Goal: Transaction & Acquisition: Purchase product/service

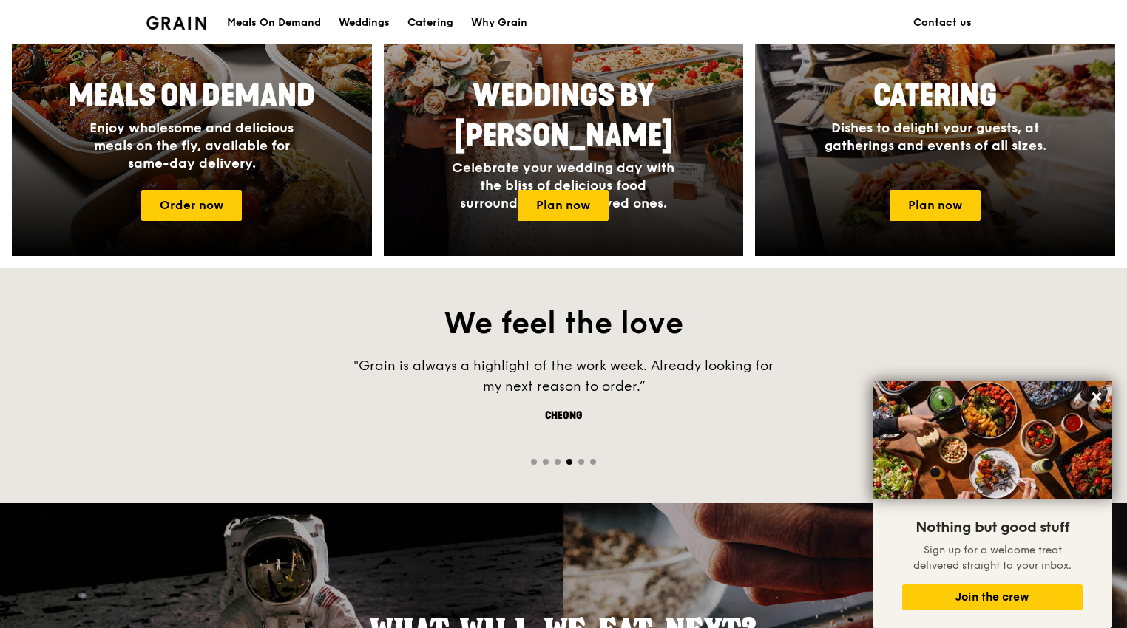
scroll to position [739, 0]
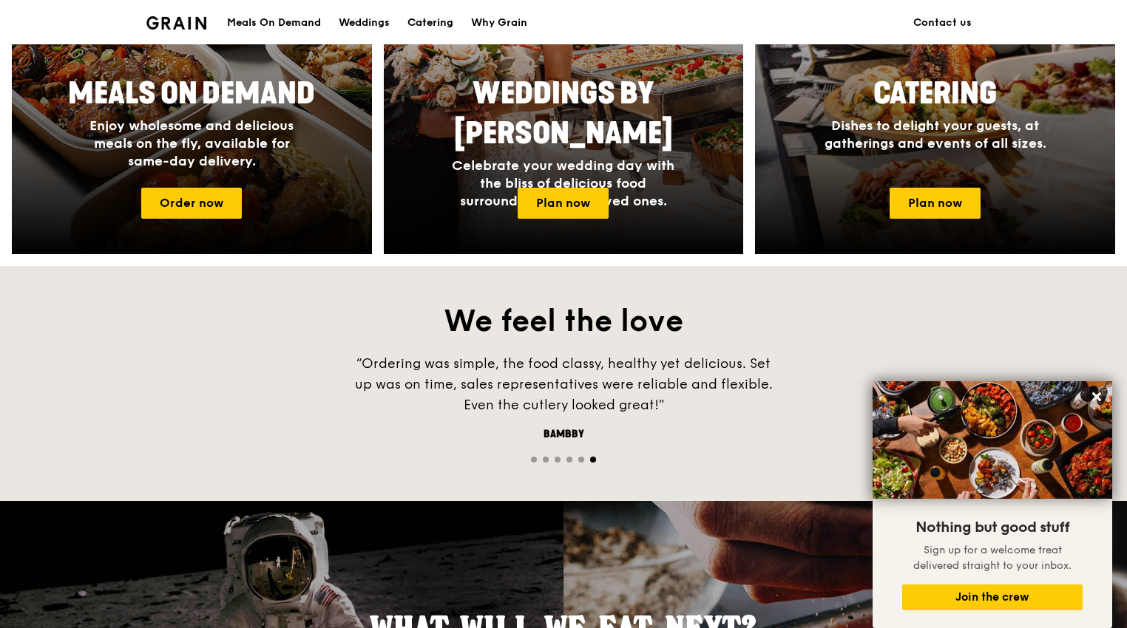
click at [444, 22] on div "Catering" at bounding box center [430, 23] width 46 height 44
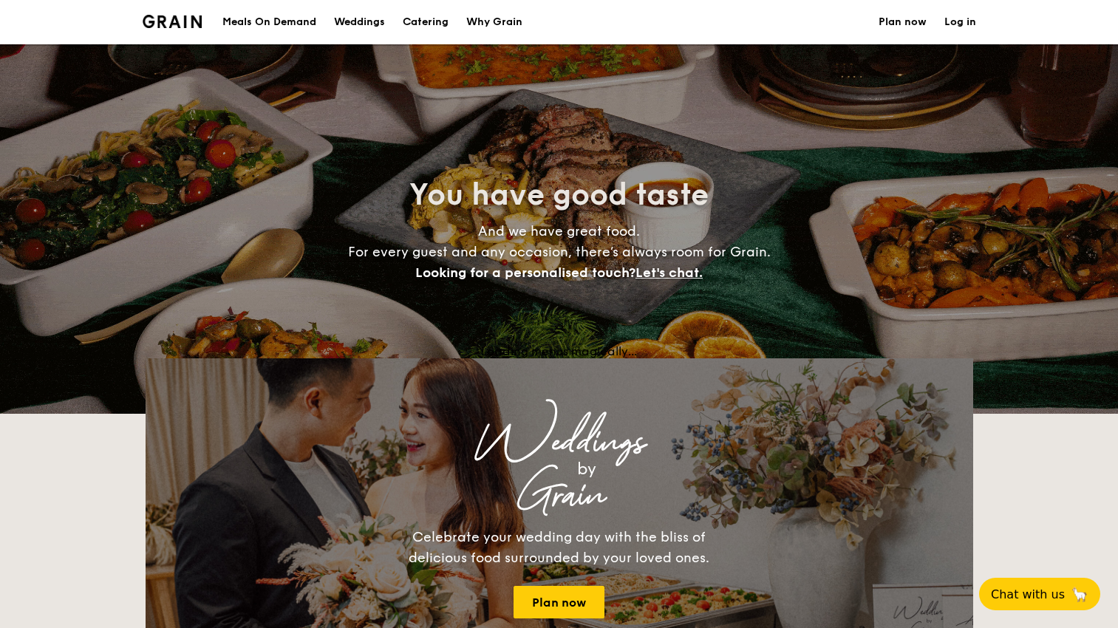
select select
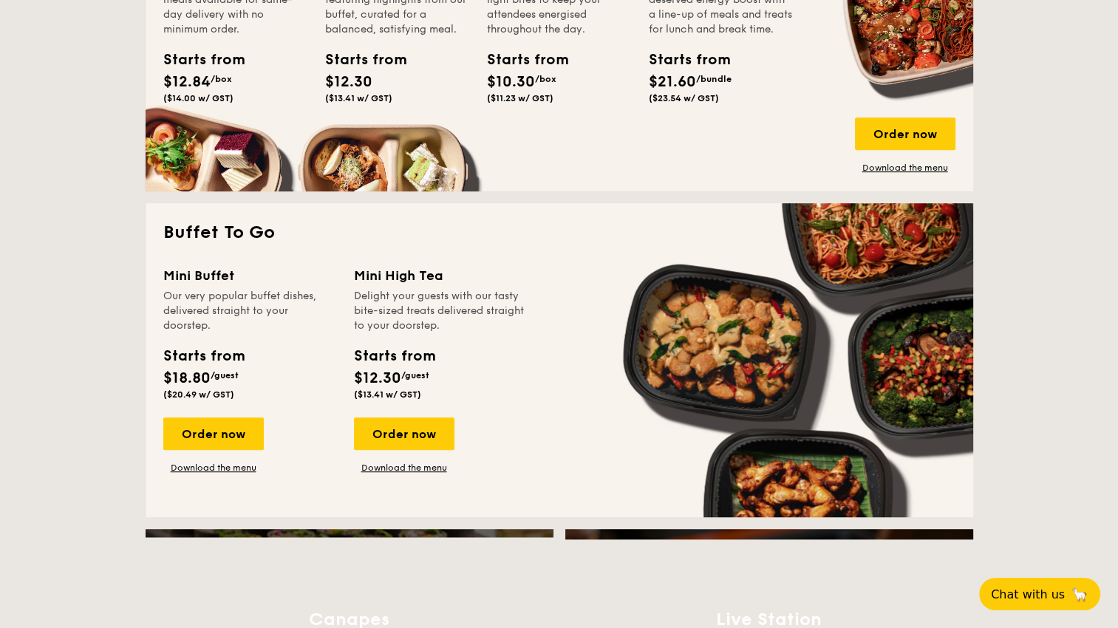
scroll to position [813, 0]
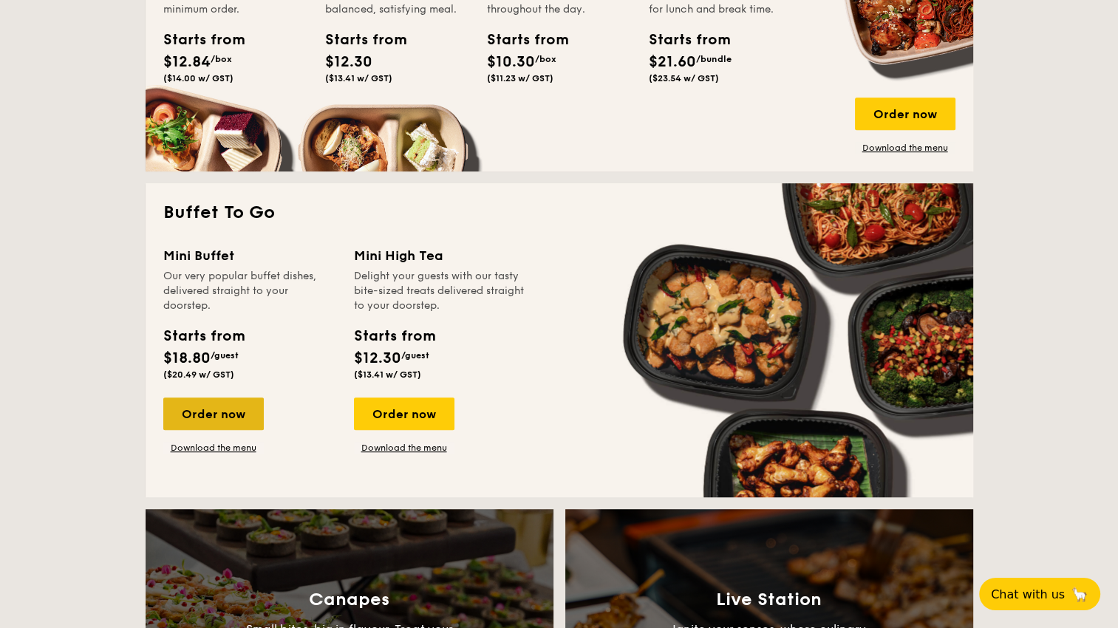
click at [248, 415] on div "Order now" at bounding box center [213, 414] width 101 height 33
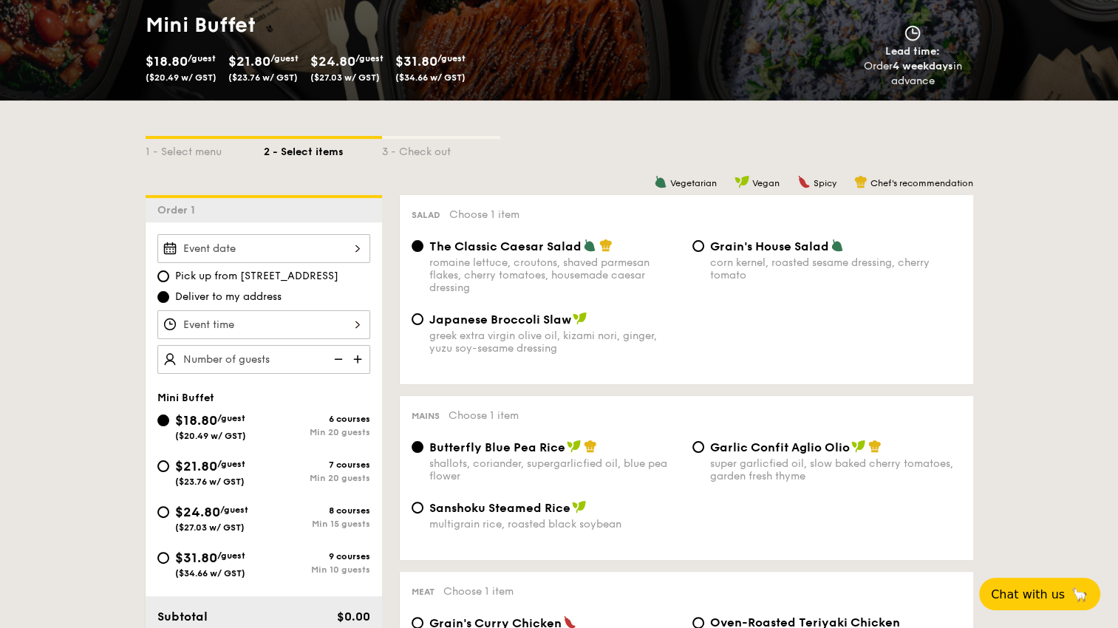
scroll to position [296, 0]
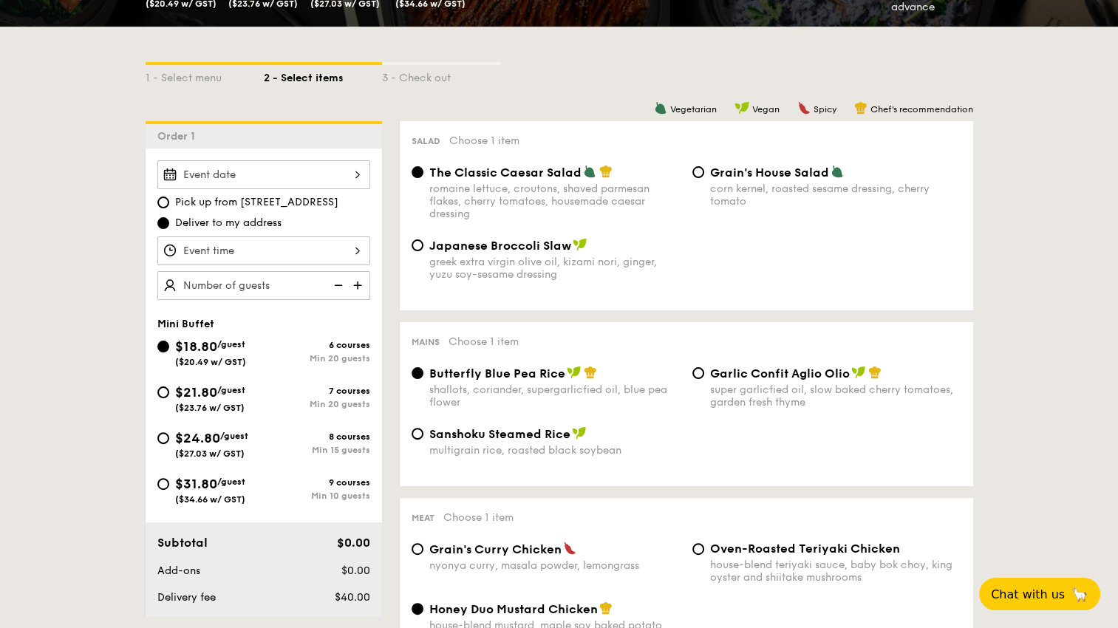
click at [217, 395] on span "$21.80" at bounding box center [196, 392] width 42 height 16
click at [169, 395] on input "$21.80 /guest ($23.76 w/ GST) 7 courses Min 20 guests" at bounding box center [163, 393] width 12 height 12
radio input "true"
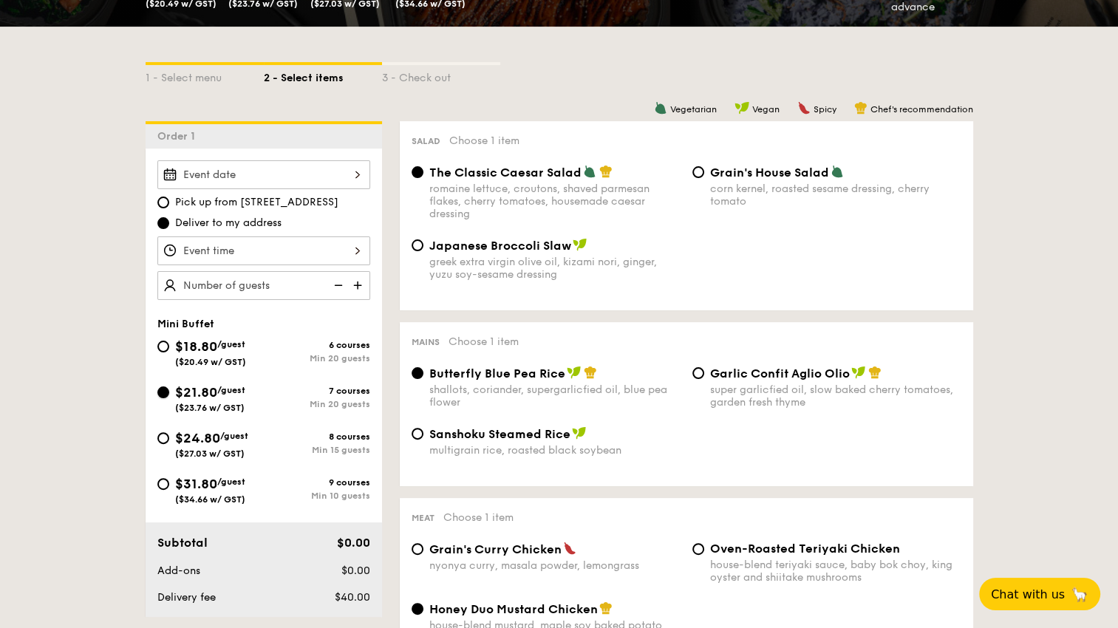
radio input "false"
radio input "true"
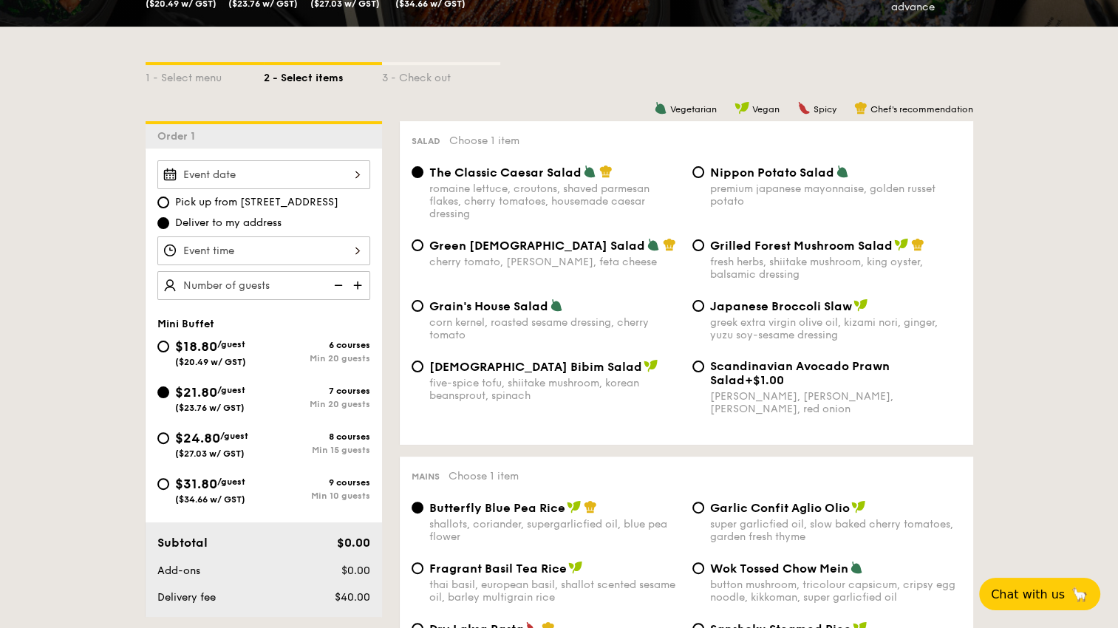
click at [347, 390] on div "7 courses" at bounding box center [317, 391] width 106 height 10
click at [169, 390] on input "$21.80 /guest ($23.76 w/ GST) 7 courses Min 20 guests" at bounding box center [163, 393] width 12 height 12
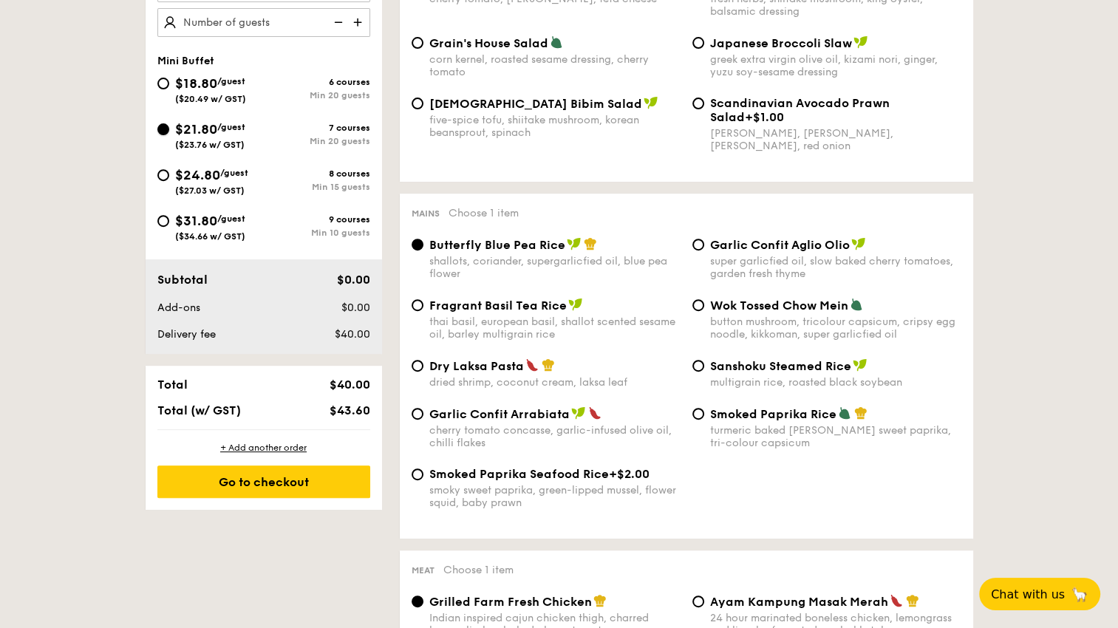
scroll to position [665, 0]
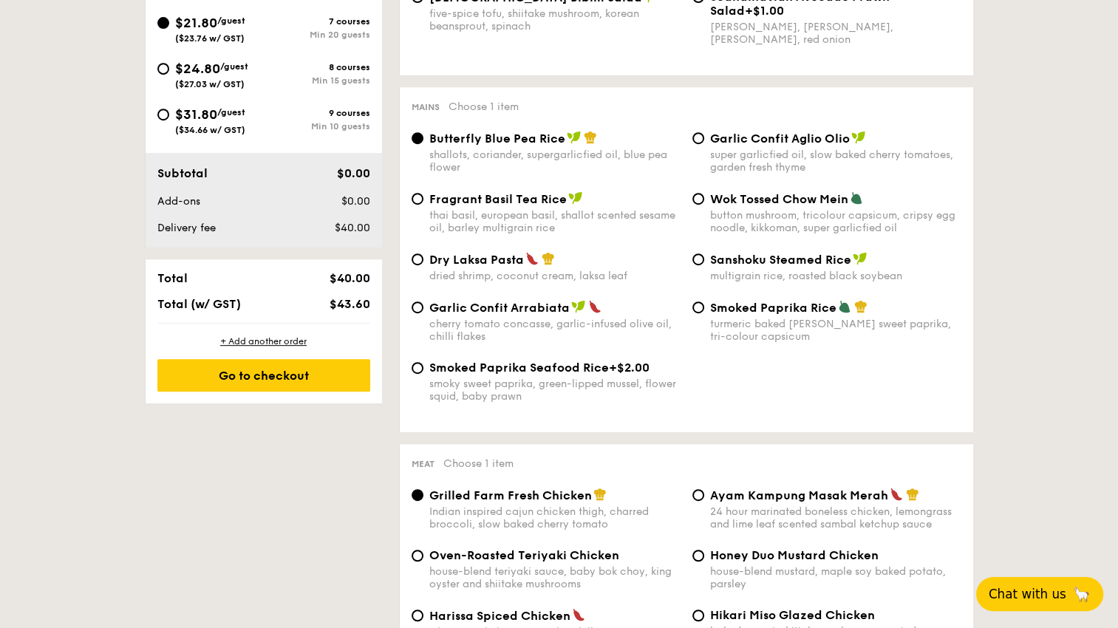
click at [1016, 598] on span "Chat with us" at bounding box center [1028, 594] width 78 height 15
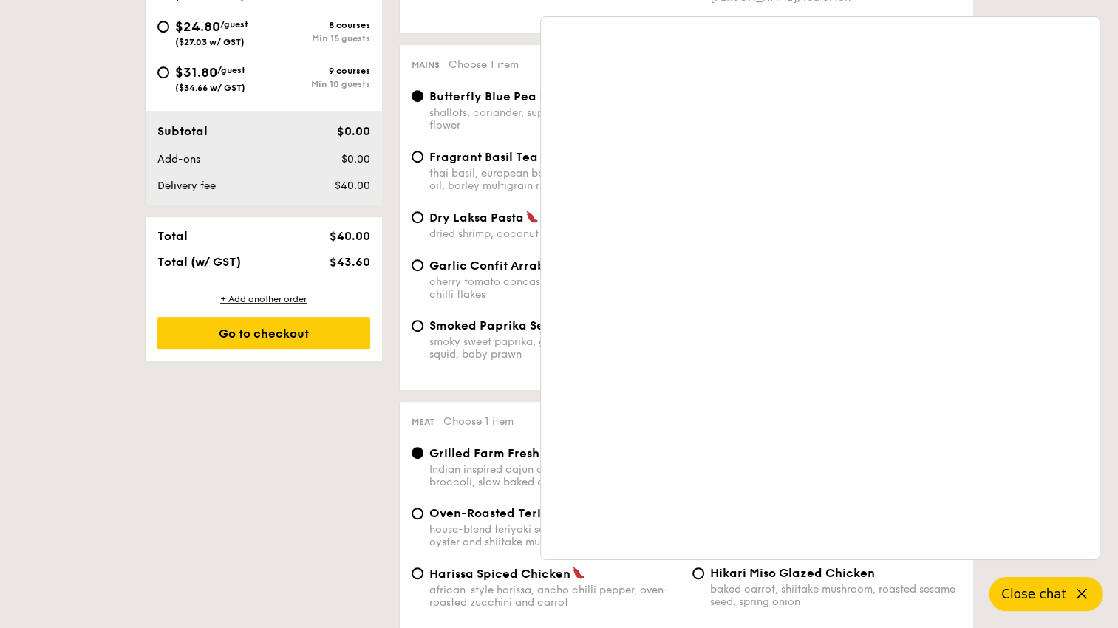
scroll to position [739, 0]
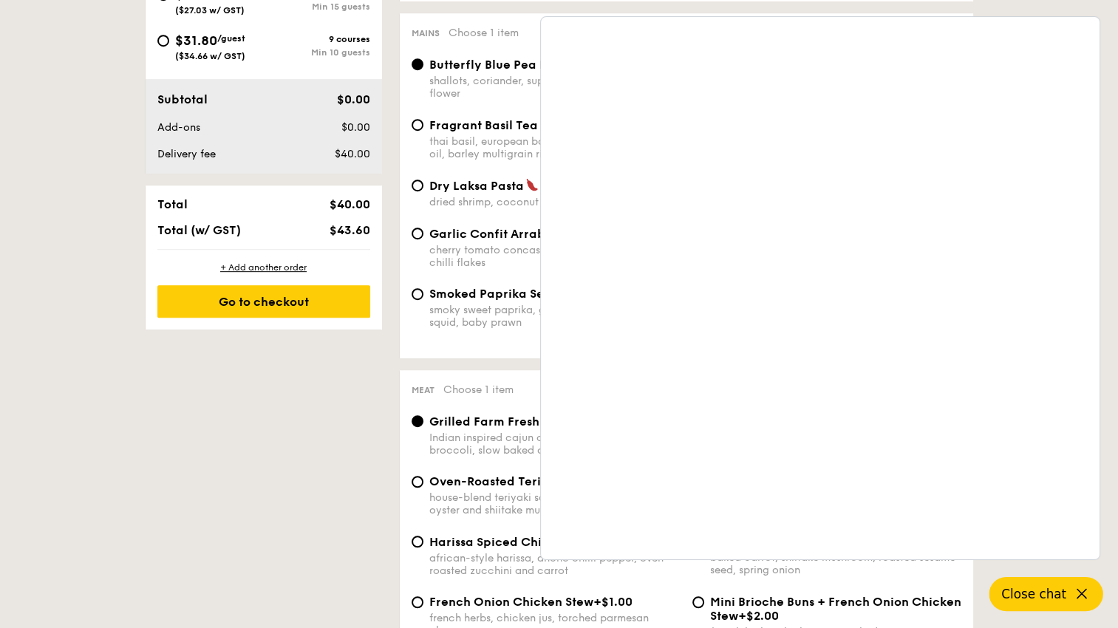
click at [1087, 595] on icon at bounding box center [1082, 594] width 18 height 18
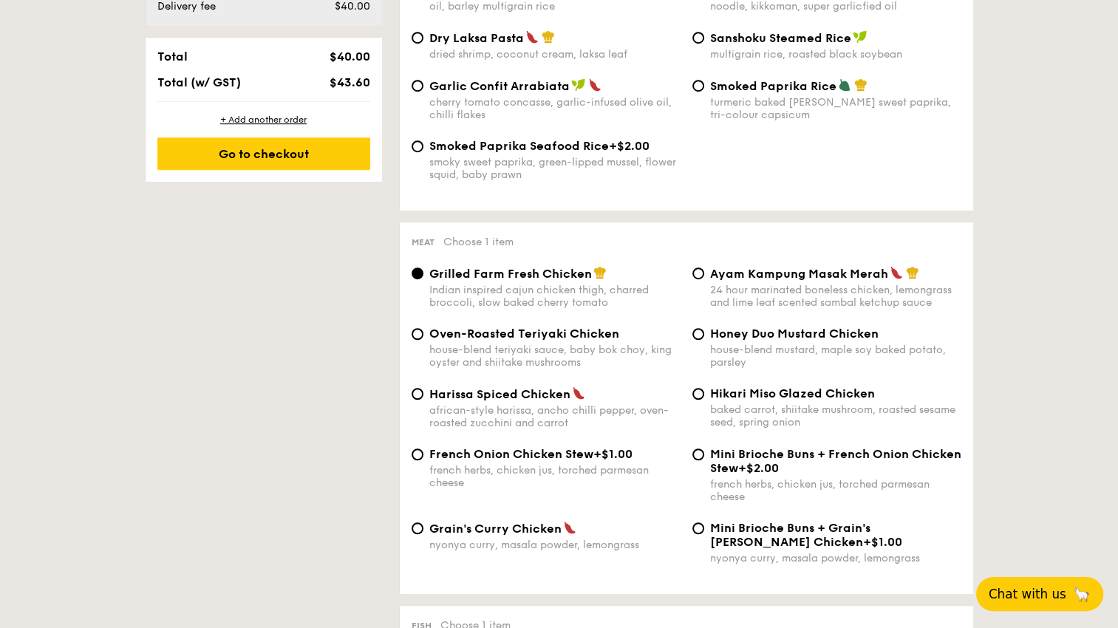
scroll to position [813, 0]
